Goal: Task Accomplishment & Management: Use online tool/utility

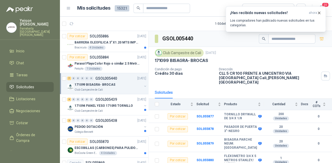
scroll to position [63, 0]
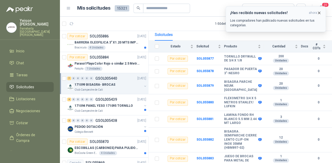
click at [321, 11] on icon "button" at bounding box center [319, 13] width 4 height 4
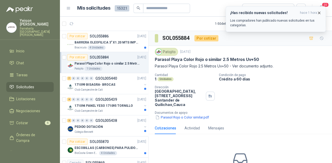
click at [321, 14] on icon "button" at bounding box center [319, 13] width 4 height 4
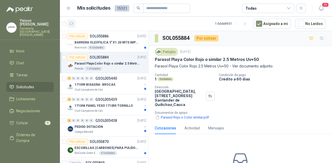
click at [70, 24] on icon "button" at bounding box center [71, 24] width 4 height 4
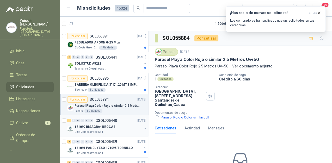
click at [97, 130] on p "Club Campestre de Cali" at bounding box center [89, 132] width 28 height 4
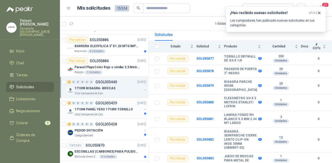
scroll to position [42, 0]
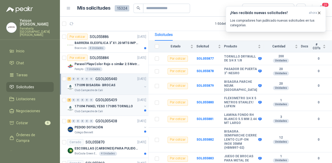
click at [104, 106] on p "171094 PANEL YESO 171095 TORNILLO" at bounding box center [104, 106] width 58 height 5
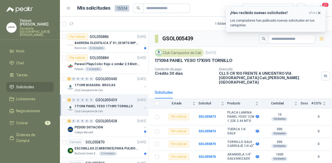
click at [321, 12] on icon "button" at bounding box center [319, 13] width 4 height 4
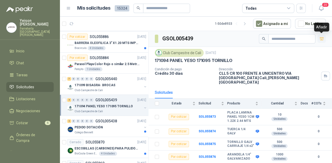
click at [320, 38] on icon "button" at bounding box center [322, 39] width 4 height 4
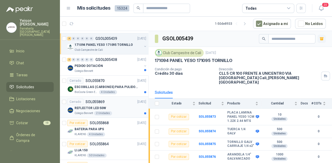
scroll to position [104, 0]
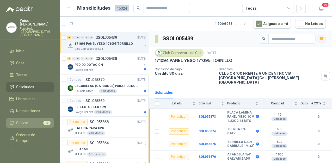
click at [20, 120] on span "Cotizar" at bounding box center [22, 123] width 12 height 6
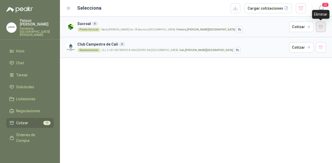
click at [320, 26] on button "button" at bounding box center [321, 27] width 10 height 10
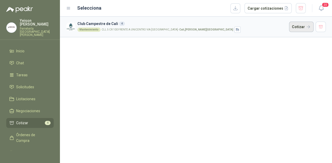
click at [300, 27] on button "Cotizar" at bounding box center [301, 27] width 25 height 10
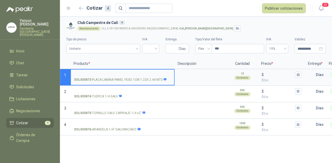
click at [95, 73] on input "SOL055873 - PLACA LAMINA PANEL YESO 1CM 1.22X 2.44 MTS" at bounding box center [122, 75] width 97 height 4
click at [131, 74] on input "**********" at bounding box center [122, 75] width 97 height 4
type input "**********"
click at [278, 73] on input "$ $ 0 ,00" at bounding box center [279, 75] width 29 height 4
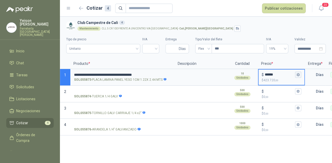
type input "******"
click at [299, 76] on icon "button" at bounding box center [298, 74] width 3 height 3
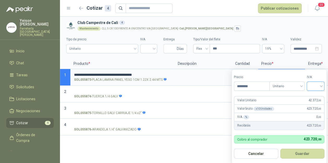
click at [321, 83] on input "search" at bounding box center [315, 86] width 11 height 8
click at [314, 96] on div "19%" at bounding box center [317, 97] width 10 height 6
click at [310, 151] on button "Guardar" at bounding box center [303, 154] width 45 height 10
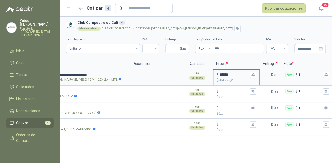
scroll to position [0, 46]
click at [266, 75] on input "text" at bounding box center [265, 75] width 10 height 10
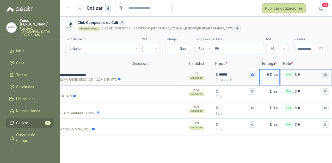
type input "*"
click at [325, 72] on button "Flex $ *" at bounding box center [325, 75] width 6 height 6
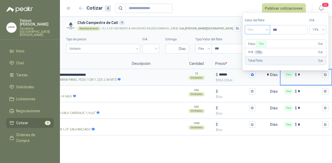
click at [270, 29] on div "Flex" at bounding box center [257, 29] width 25 height 9
click at [256, 48] on div "Incluido" at bounding box center [258, 49] width 18 height 6
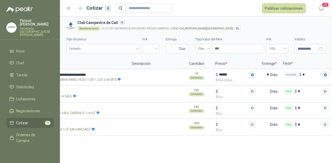
scroll to position [0, 0]
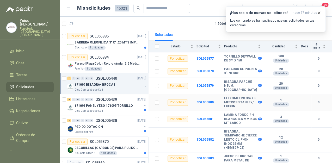
scroll to position [83, 0]
click at [318, 14] on icon "button" at bounding box center [319, 13] width 4 height 4
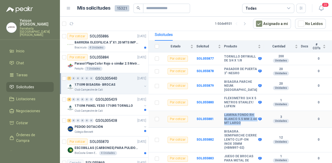
drag, startPoint x: 238, startPoint y: 115, endPoint x: 228, endPoint y: 104, distance: 15.3
click at [228, 113] on b "LAMINA FONDO RH BLANCO 5.5 MM 2.44 MT LARGO" at bounding box center [240, 119] width 33 height 12
copy b "LAMINA FONDO RH BLANCO 5.5 MM 2.44 MT LARGO"
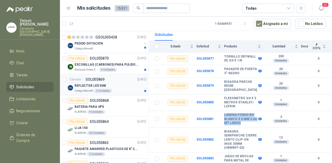
click at [119, 86] on div "REFLECTOR LED 50W" at bounding box center [111, 86] width 72 height 6
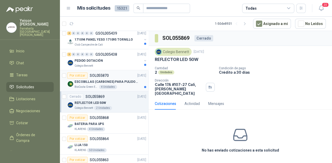
scroll to position [42, 0]
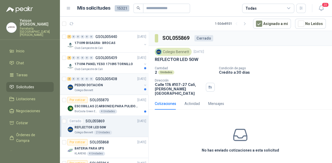
click at [112, 88] on div "Colegio Bennett" at bounding box center [109, 90] width 68 height 4
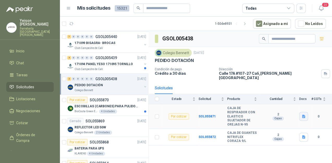
click at [302, 115] on icon "button" at bounding box center [304, 117] width 4 height 4
click at [236, 103] on button "WhatsApp Image 2025-09-10 at 8.33.27 AM.jpeg" at bounding box center [270, 100] width 69 height 5
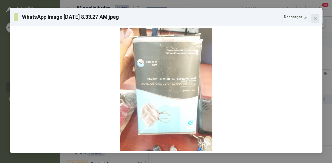
click at [313, 17] on span "Close" at bounding box center [315, 18] width 8 height 4
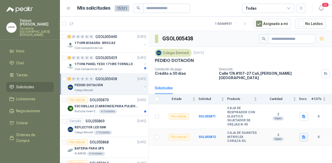
click at [303, 136] on icon "button" at bounding box center [303, 137] width 3 height 3
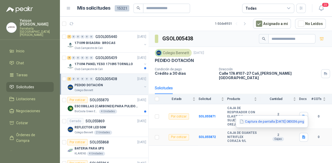
click at [262, 122] on button "Captura de pantalla 2025-09-10 083036.png" at bounding box center [272, 121] width 66 height 5
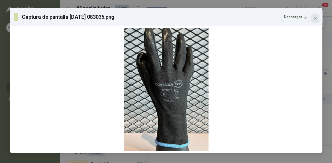
click at [315, 16] on button "Close" at bounding box center [315, 18] width 8 height 8
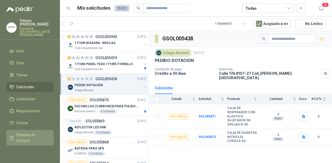
click at [26, 132] on span "Órdenes de Compra" at bounding box center [32, 137] width 33 height 11
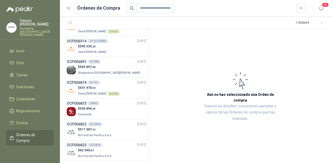
scroll to position [188, 0]
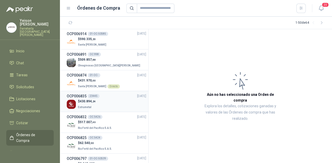
click at [86, 104] on p "Estrumetal" at bounding box center [87, 107] width 18 height 6
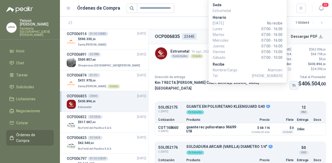
click at [290, 85] on button "button" at bounding box center [294, 85] width 9 height 9
click at [292, 85] on icon "button" at bounding box center [294, 85] width 4 height 4
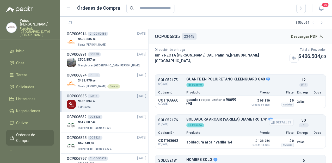
scroll to position [57, 0]
